Goal: Information Seeking & Learning: Learn about a topic

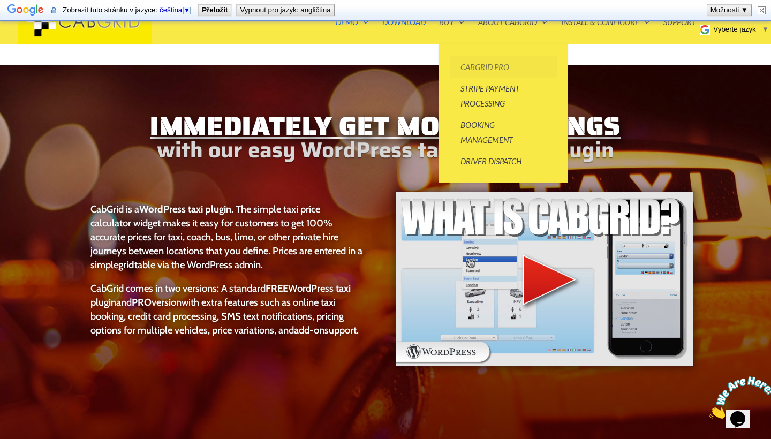
click at [469, 64] on link "CabGrid Pro" at bounding box center [503, 66] width 107 height 21
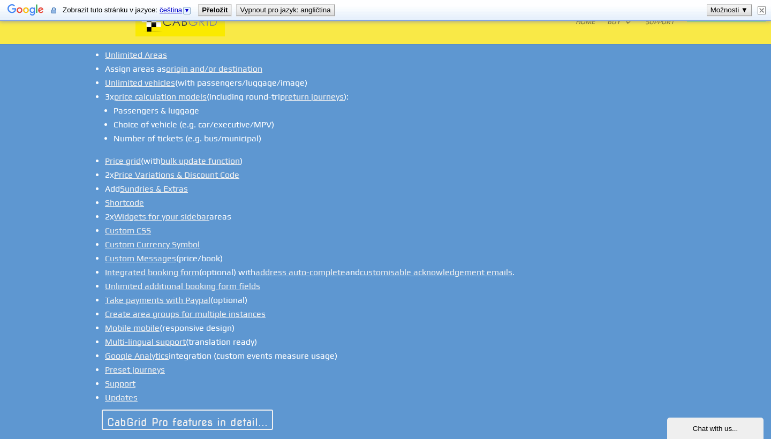
scroll to position [845, 0]
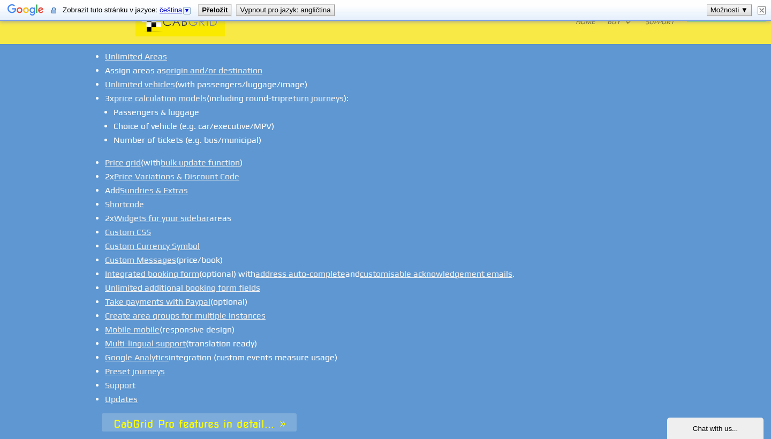
click at [233, 413] on link "CabGrid Pro features in detail..." at bounding box center [199, 422] width 195 height 18
